Goal: Answer question/provide support: Answer question/provide support

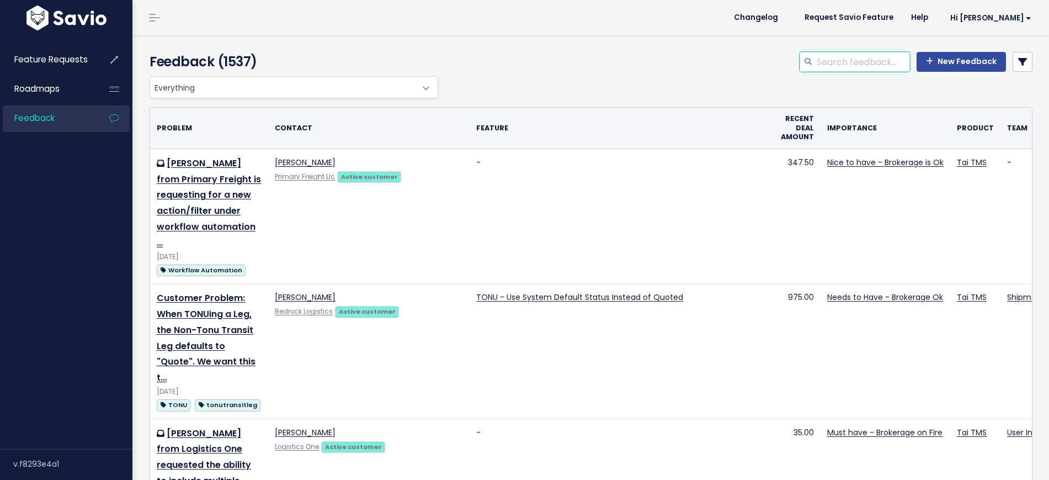
click at [830, 67] on input "search" at bounding box center [863, 62] width 94 height 20
type input "landoll trailer"
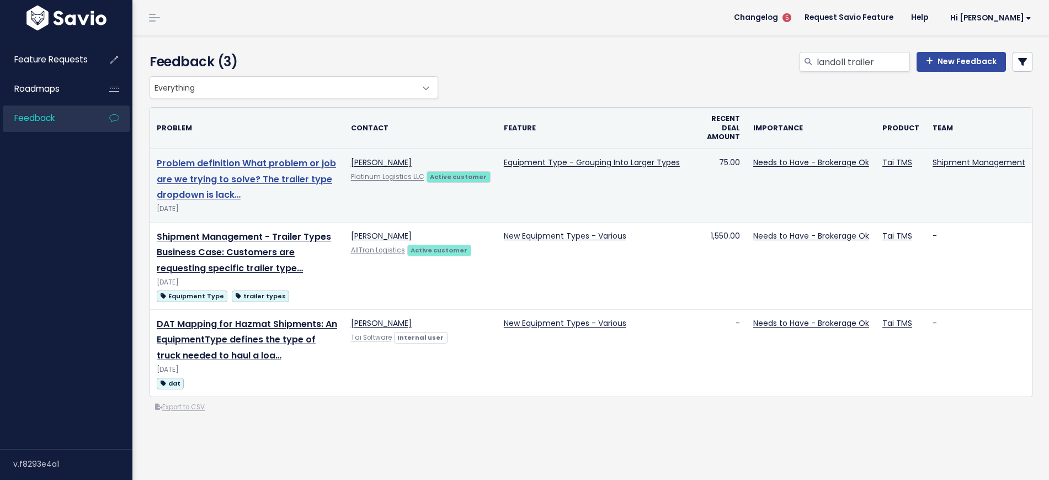
click at [235, 183] on link "Problem definition What problem or job are we trying to solve? The trailer type…" at bounding box center [246, 179] width 179 height 45
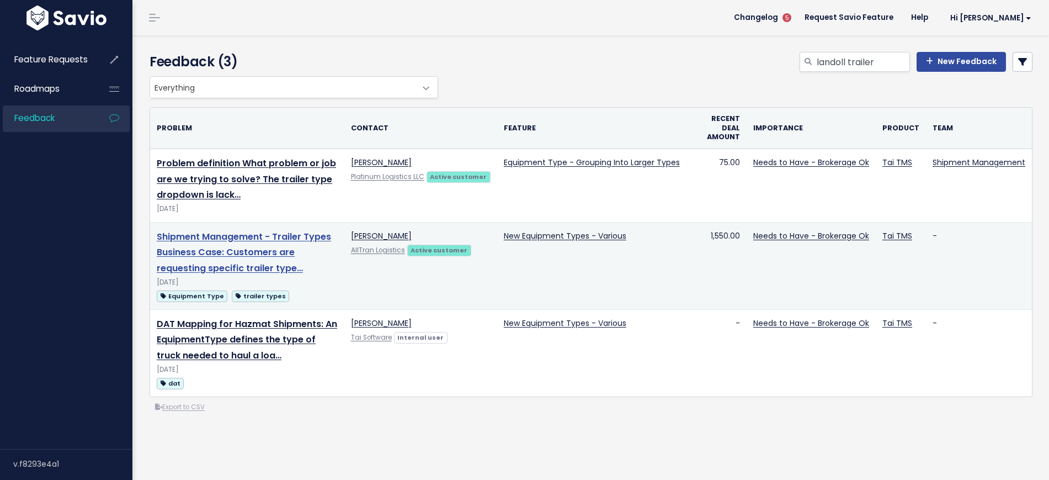
click at [214, 255] on link "Shipment Management - Trailer Types Business Case: Customers are requesting spe…" at bounding box center [244, 252] width 174 height 45
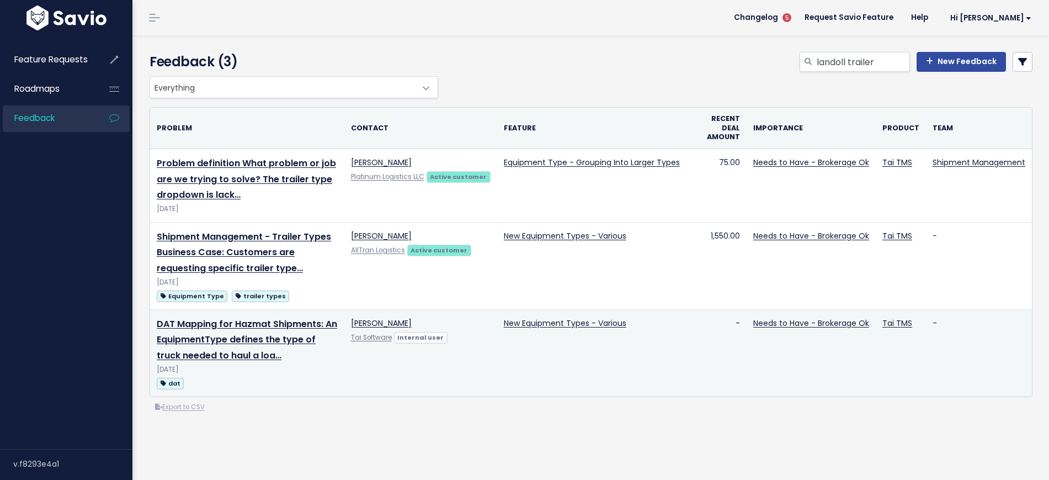
click at [223, 331] on td "DAT Mapping for Hazmat Shipments: An EquipmentType defines the type of truck ne…" at bounding box center [247, 352] width 194 height 87
click at [230, 347] on td "DAT Mapping for Hazmat Shipments: An EquipmentType defines the type of truck ne…" at bounding box center [247, 352] width 194 height 87
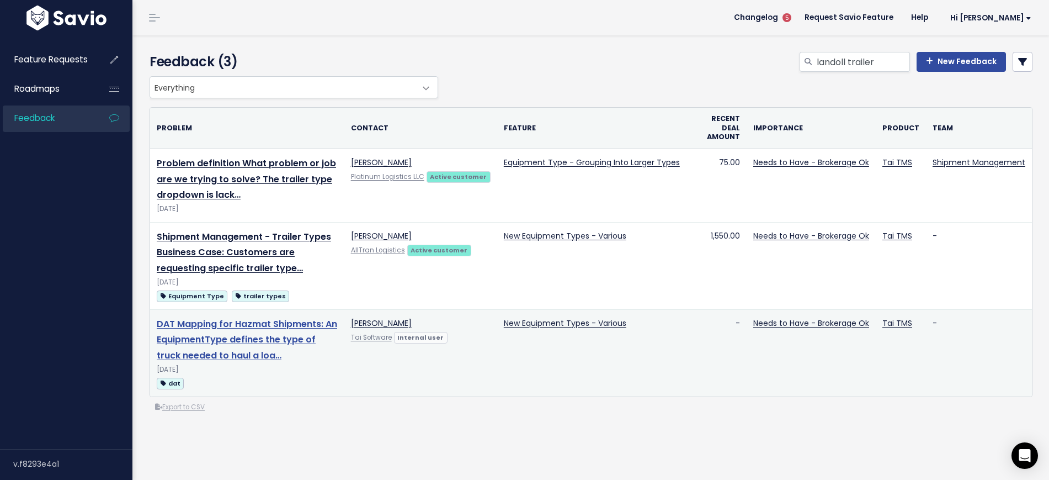
click at [231, 334] on link "DAT Mapping for Hazmat Shipments: An EquipmentType defines the type of truck ne…" at bounding box center [247, 339] width 180 height 45
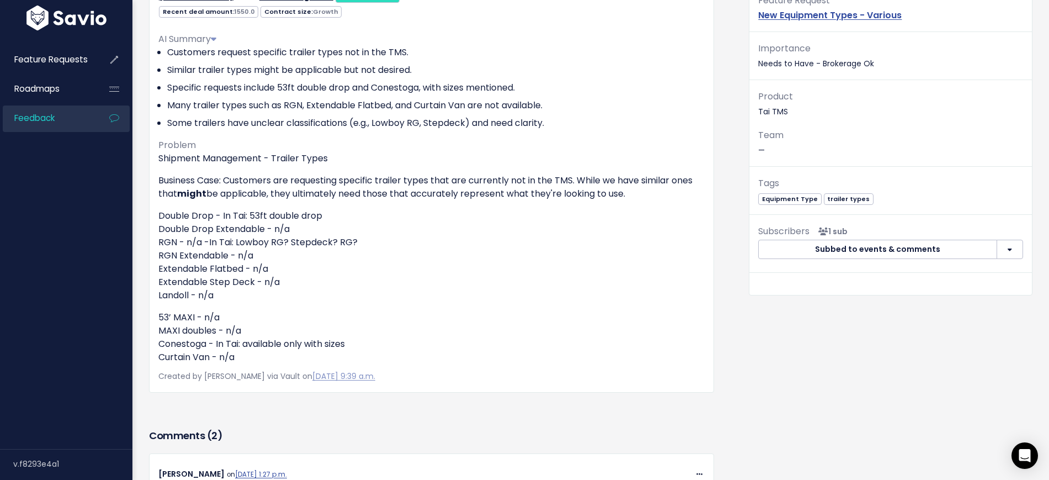
scroll to position [138, 0]
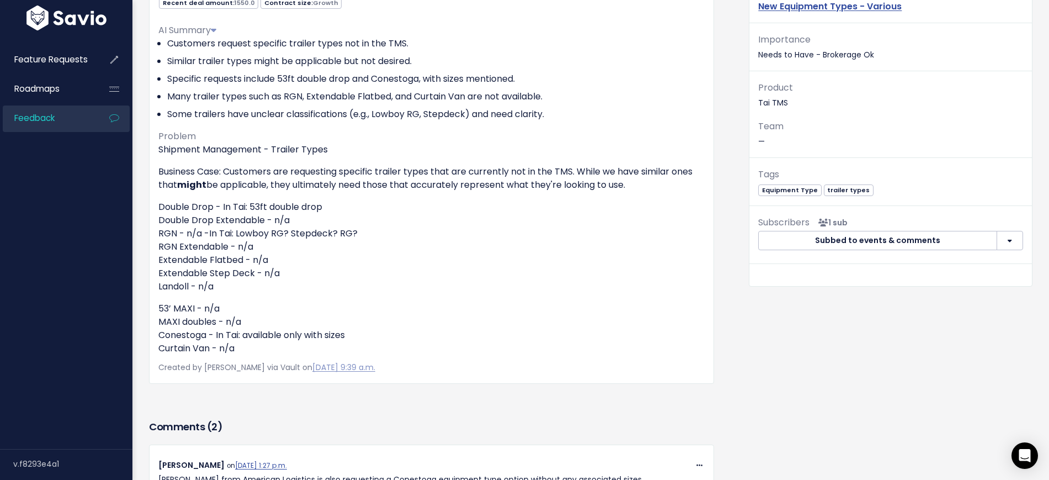
drag, startPoint x: 326, startPoint y: 157, endPoint x: 311, endPoint y: 146, distance: 18.1
click at [311, 146] on p "Shipment Management - Trailer Types" at bounding box center [431, 149] width 546 height 13
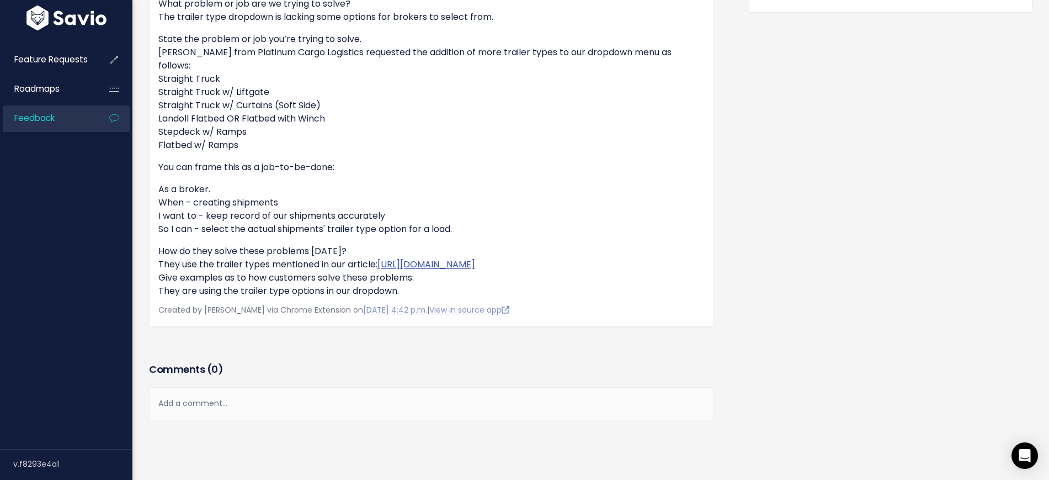
scroll to position [414, 0]
drag, startPoint x: 202, startPoint y: 103, endPoint x: 364, endPoint y: 100, distance: 162.2
click at [360, 101] on p "State the problem or job you’re trying to solve. [PERSON_NAME] from Platinum Ca…" at bounding box center [431, 89] width 546 height 119
click at [364, 100] on p "State the problem or job you’re trying to solve. [PERSON_NAME] from Platinum Ca…" at bounding box center [431, 89] width 546 height 119
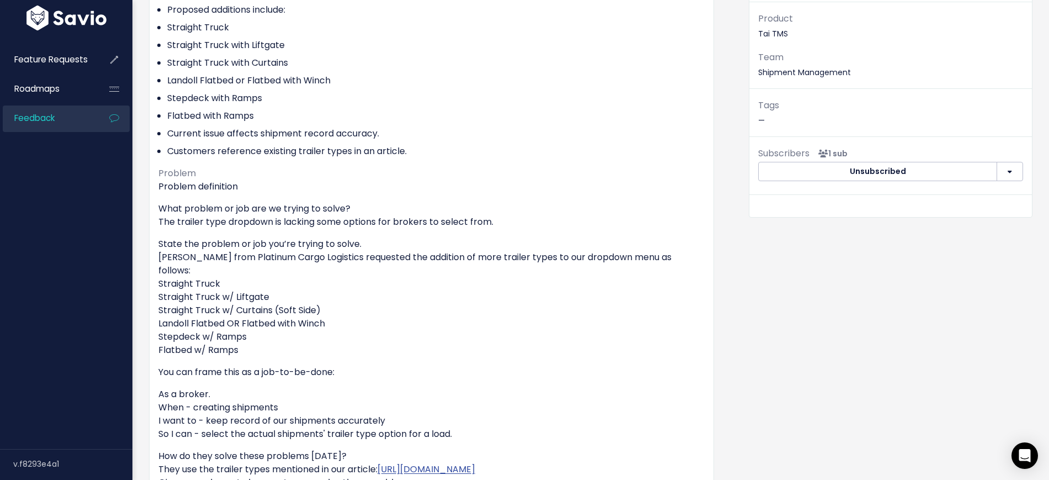
scroll to position [455, 0]
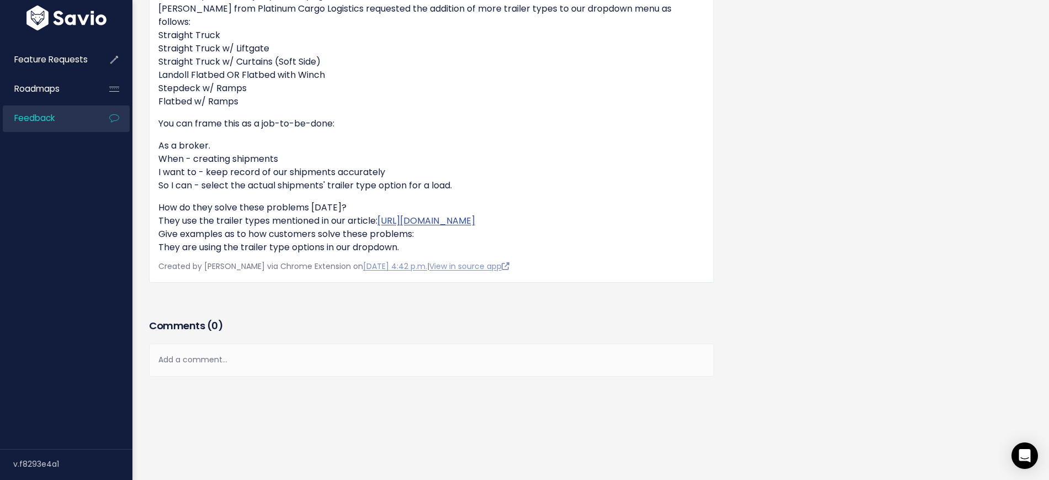
click at [237, 344] on div "Add a comment..." at bounding box center [431, 359] width 565 height 33
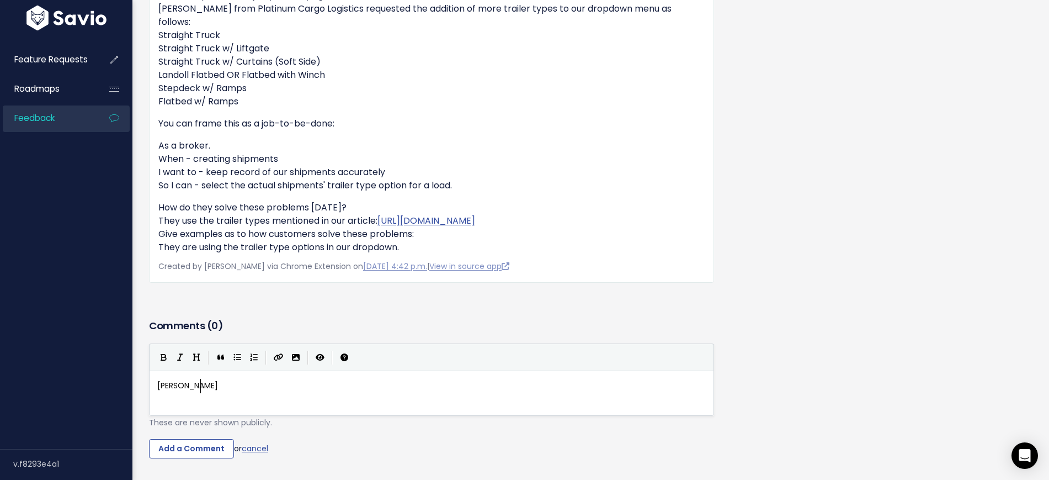
scroll to position [4, 49]
type textarea "[PERSON_NAME] from [GEOGRAPHIC_DATA][PERSON_NAME]"
type textarea "istics requested the addition of trailer type """
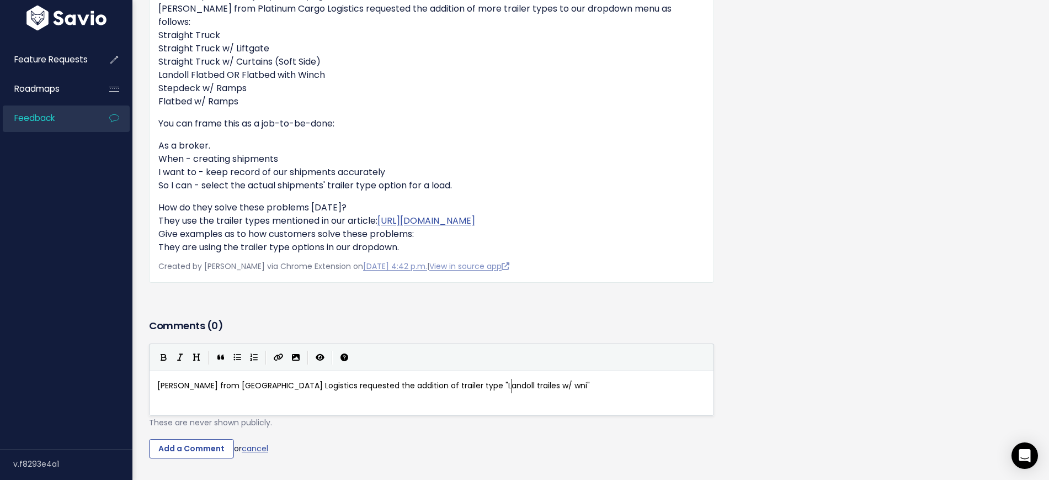
type textarea "Landoll trailes w/ wnichy"
drag, startPoint x: 557, startPoint y: 377, endPoint x: 5, endPoint y: 300, distance: 557.1
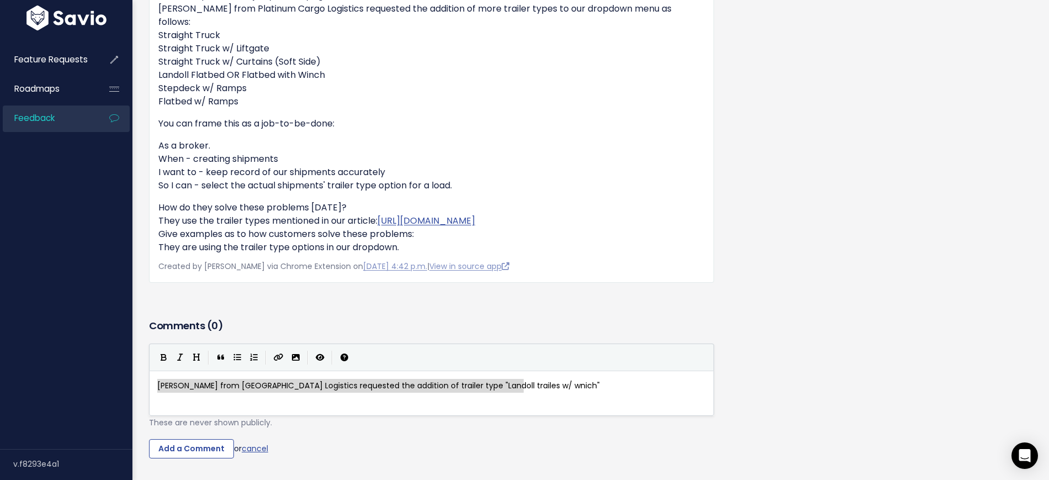
type textarea "[PERSON_NAME] from [GEOGRAPHIC_DATA] Logistics requested the addition of traile…"
paste textarea
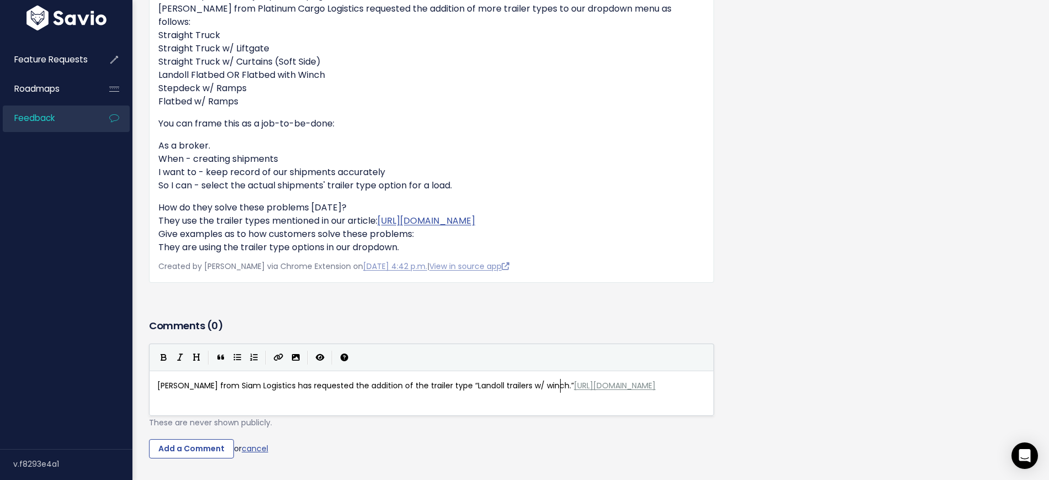
drag, startPoint x: 160, startPoint y: 371, endPoint x: 526, endPoint y: 375, distance: 365.9
click at [206, 383] on input "Add a Comment" at bounding box center [191, 449] width 85 height 20
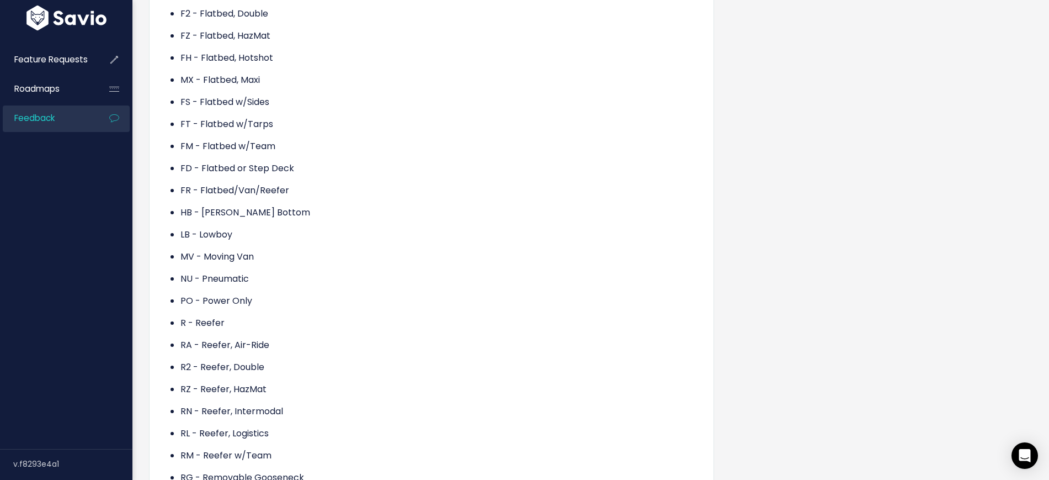
scroll to position [216, 0]
